Goal: Check status: Check status

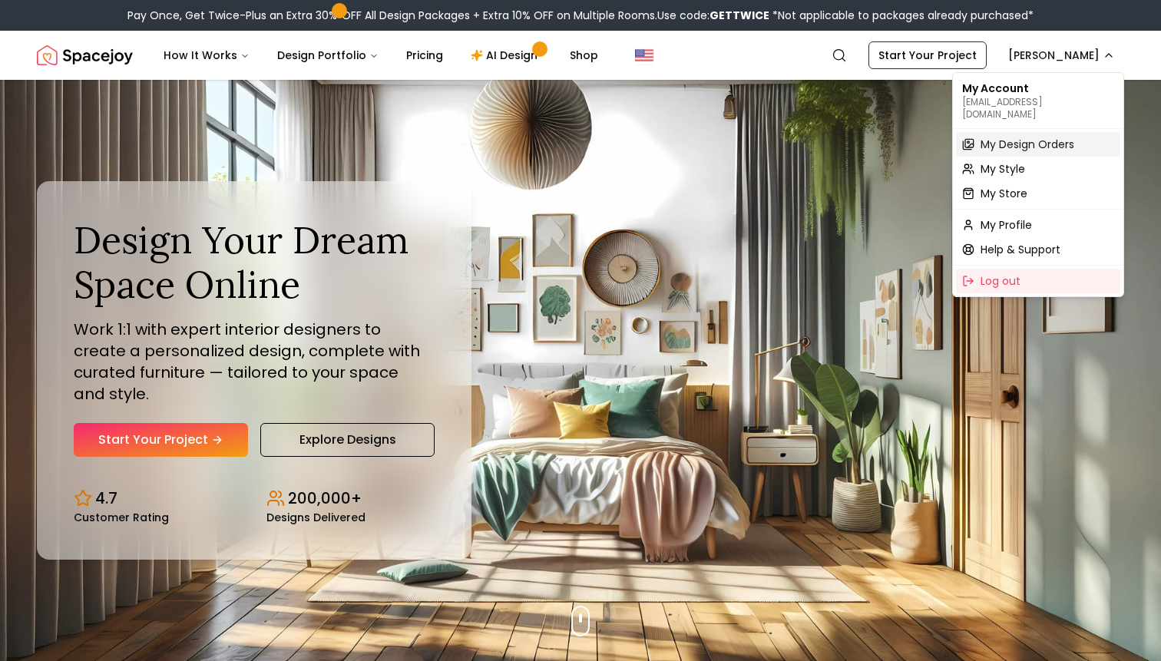
click at [1016, 137] on span "My Design Orders" at bounding box center [1027, 144] width 94 height 15
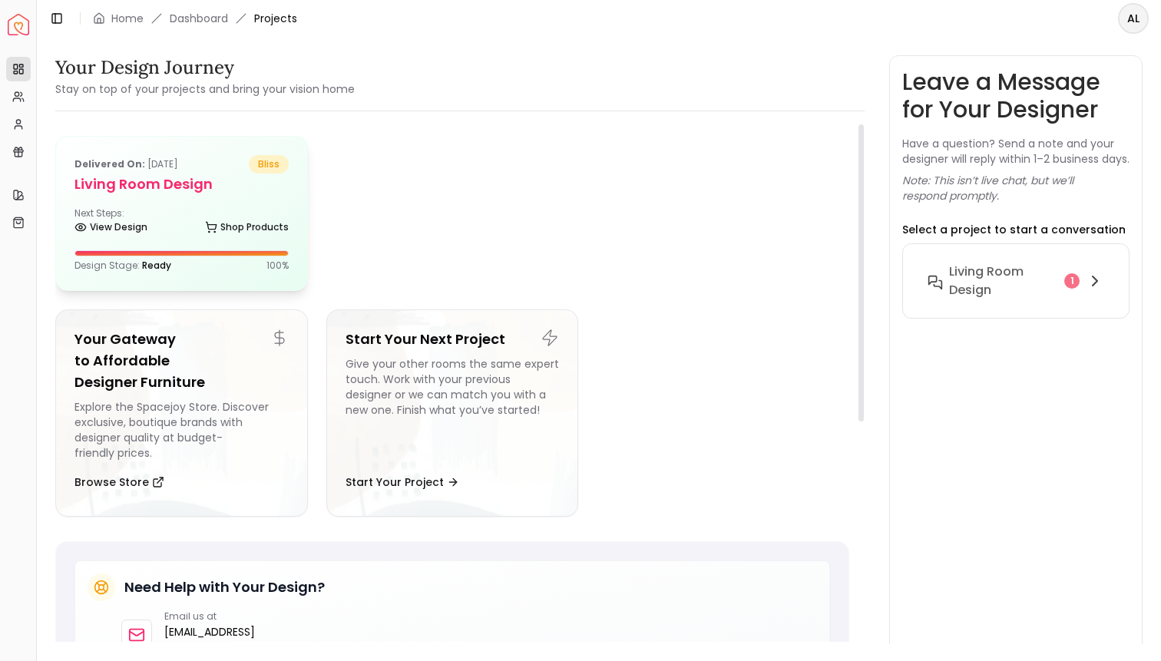
click at [97, 182] on h5 "Living Room design" at bounding box center [181, 184] width 214 height 21
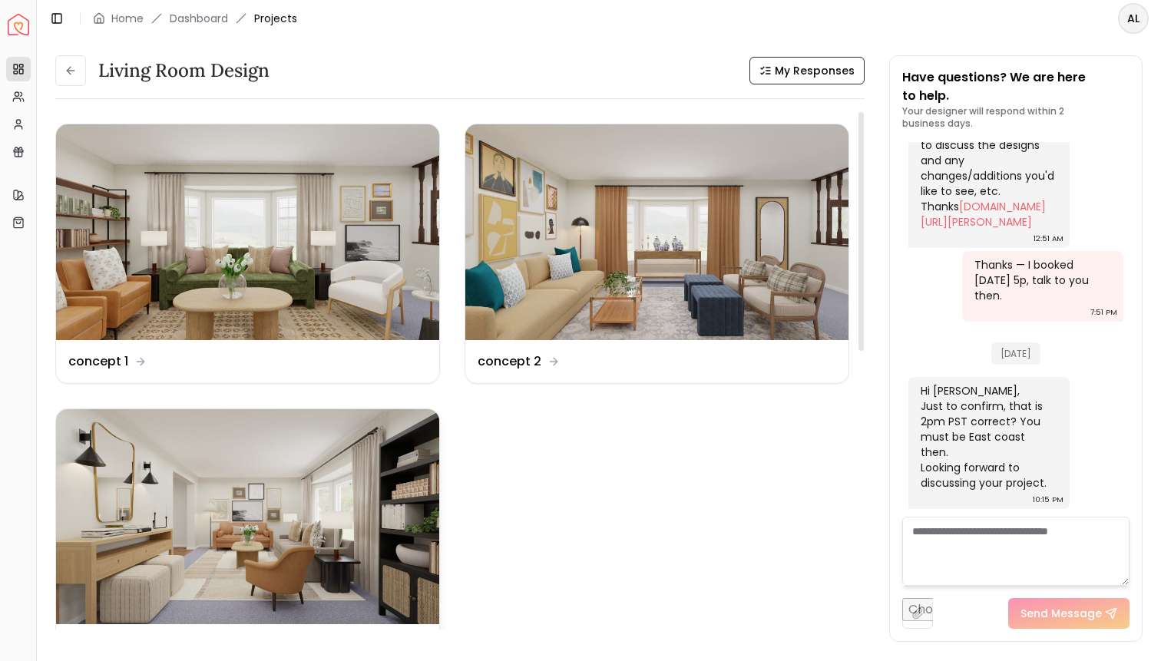
click at [212, 526] on img at bounding box center [247, 517] width 383 height 216
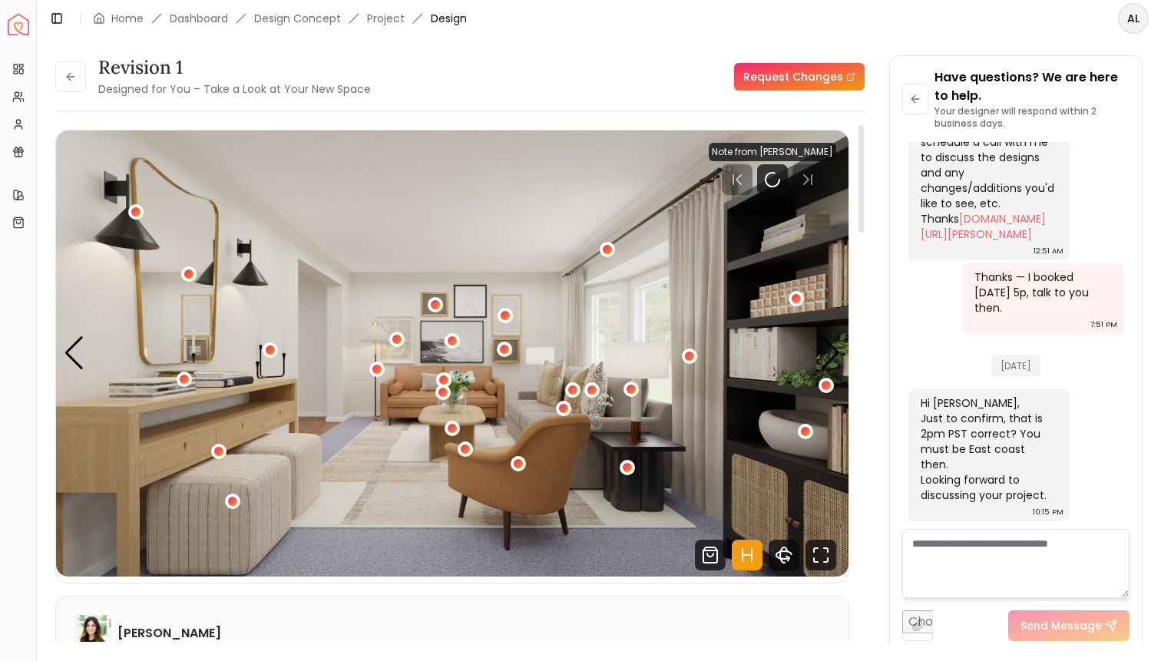
scroll to position [3, 0]
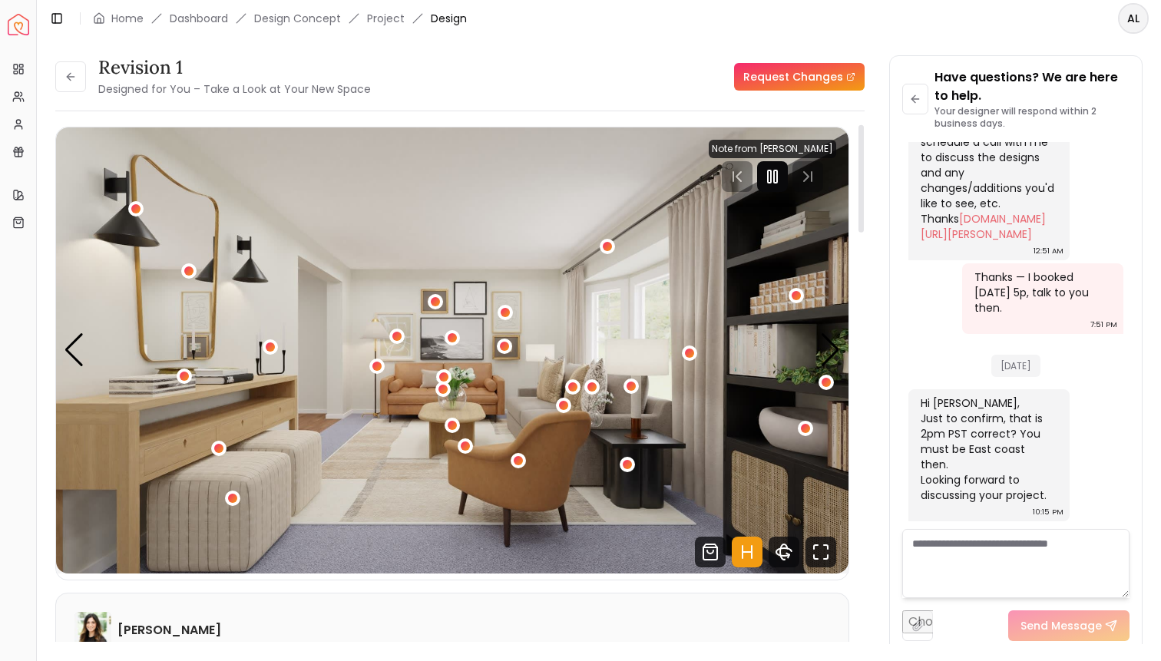
click at [774, 174] on rect "Pause" at bounding box center [775, 176] width 3 height 12
click at [745, 547] on icon "Hotspots Toggle" at bounding box center [747, 552] width 31 height 31
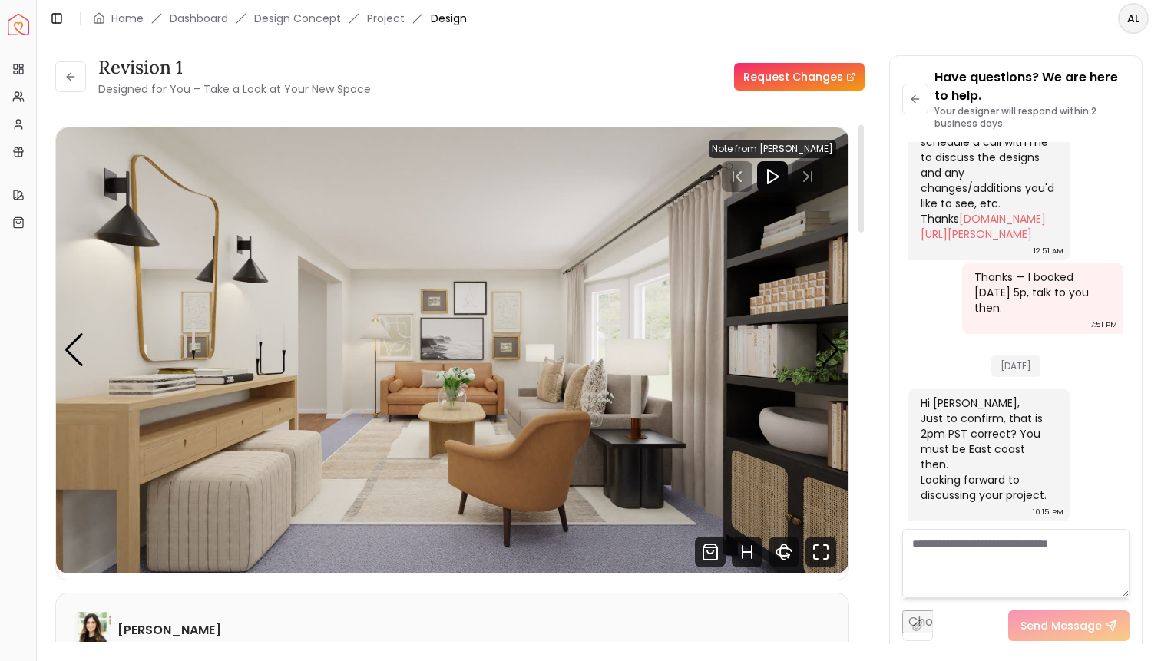
click at [807, 378] on img "1 / 5" at bounding box center [452, 350] width 792 height 446
click at [70, 345] on div "Previous slide" at bounding box center [74, 350] width 21 height 34
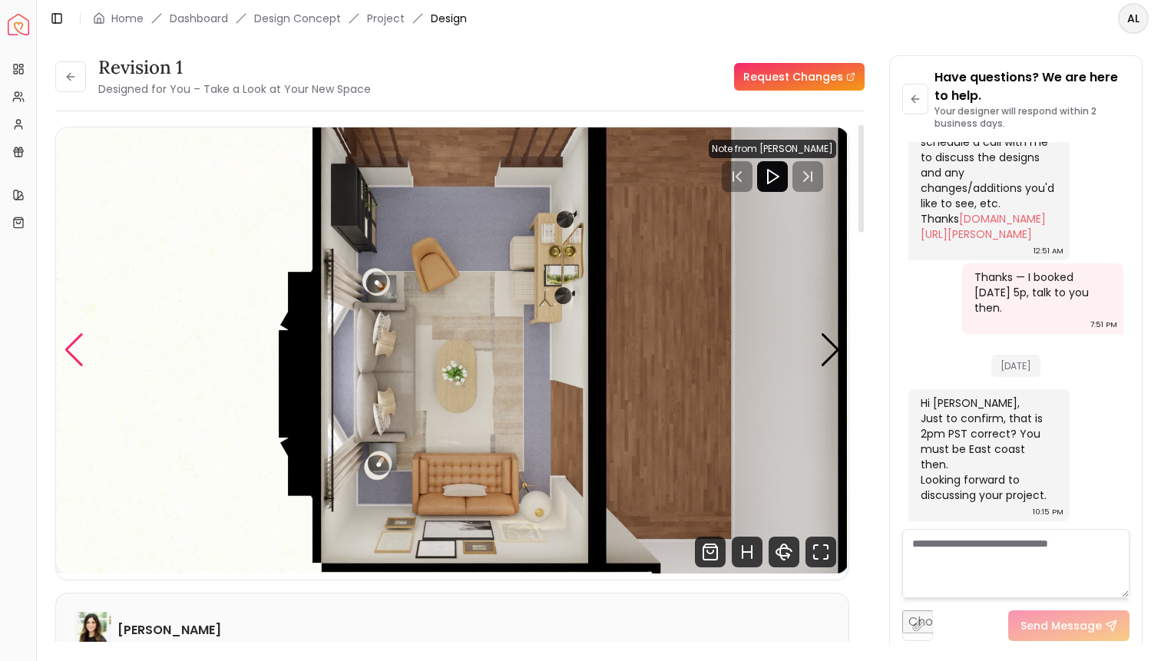
click at [70, 345] on div "Previous slide" at bounding box center [74, 350] width 21 height 34
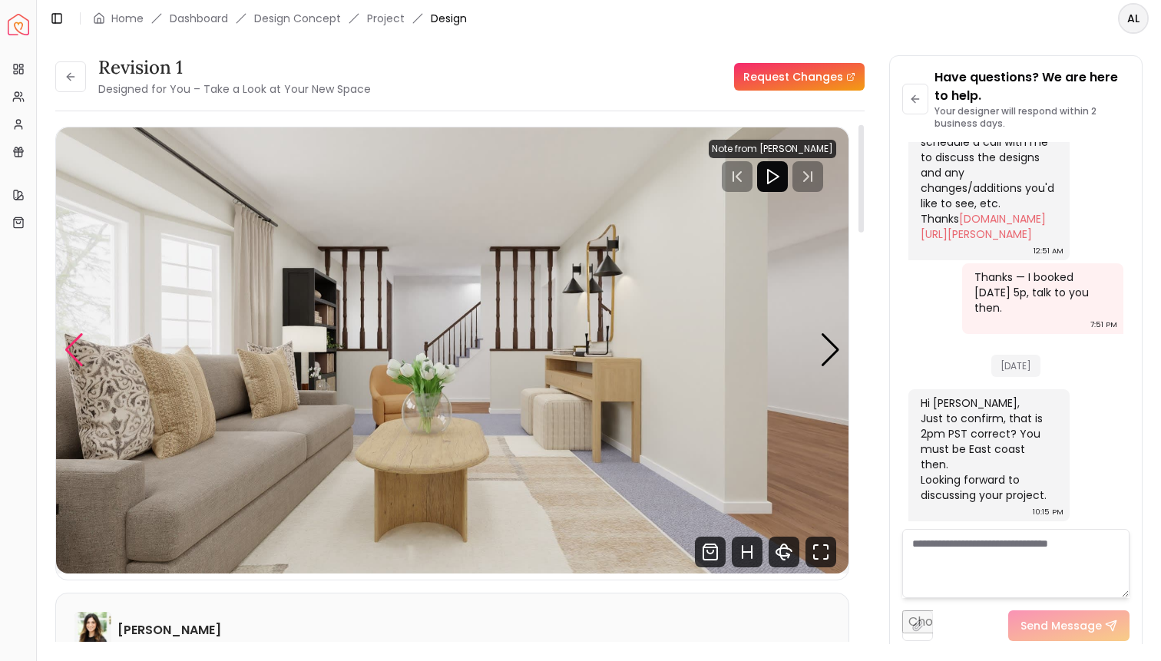
click at [70, 345] on div "Previous slide" at bounding box center [74, 350] width 21 height 34
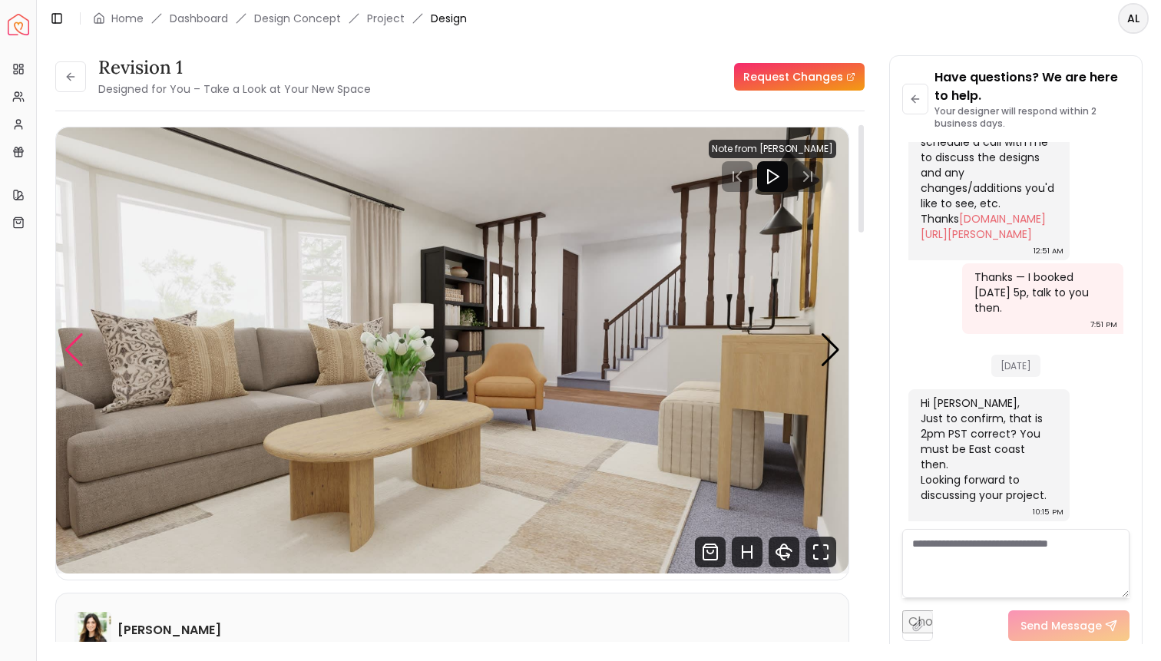
click at [70, 345] on div "Previous slide" at bounding box center [74, 350] width 21 height 34
